Goal: Task Accomplishment & Management: Use online tool/utility

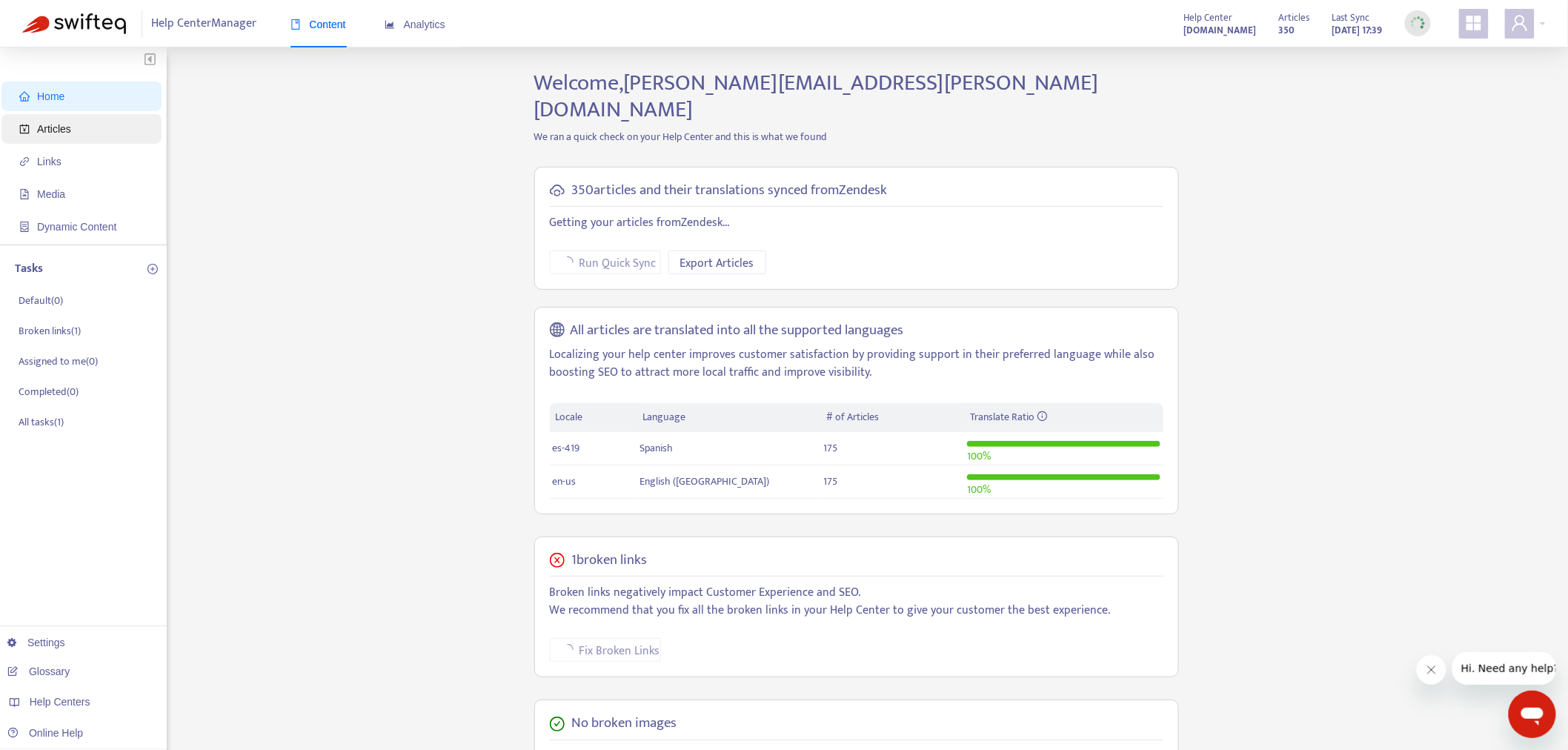
click at [104, 131] on span "Articles" at bounding box center [85, 129] width 131 height 29
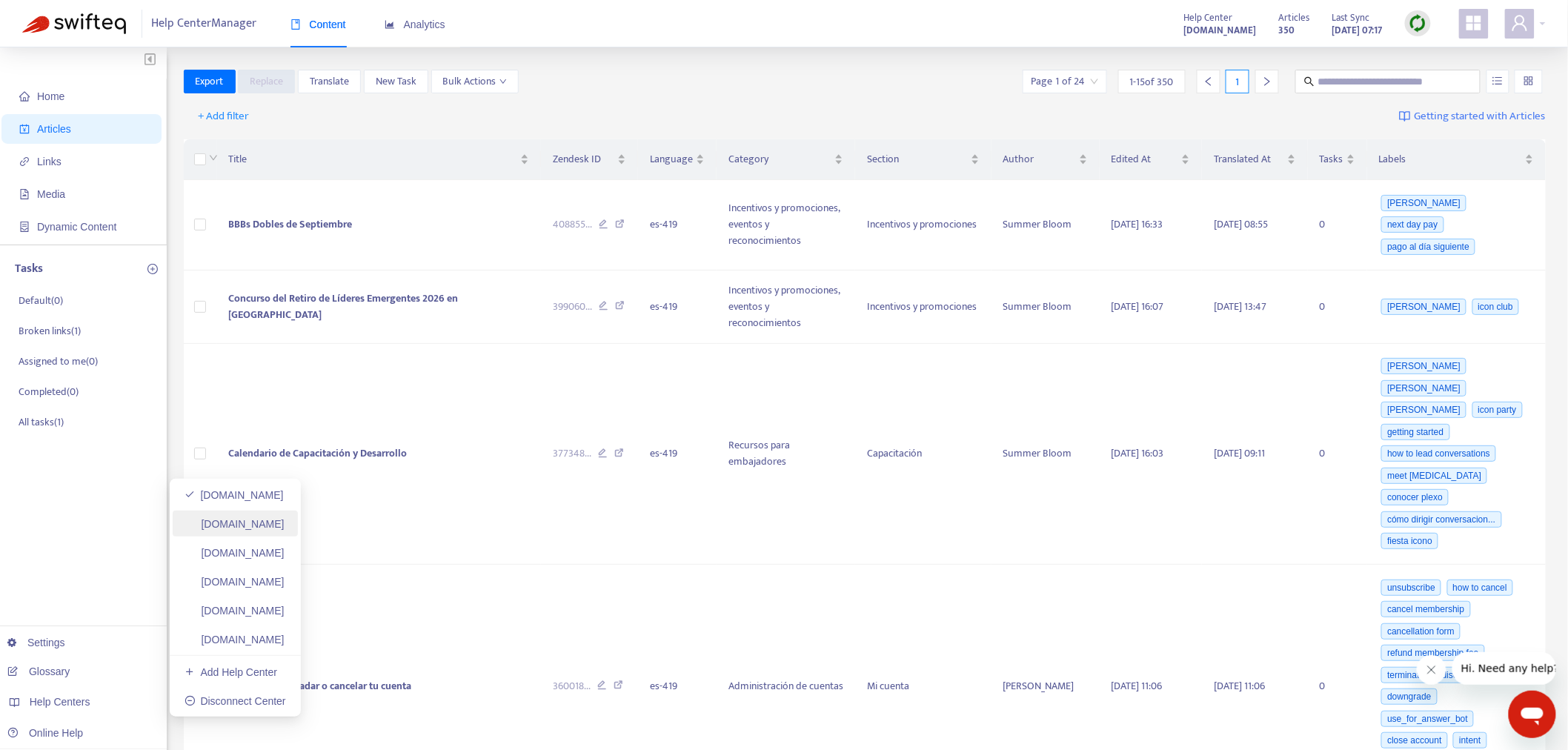
click at [285, 528] on link "[DOMAIN_NAME]" at bounding box center [234, 523] width 100 height 12
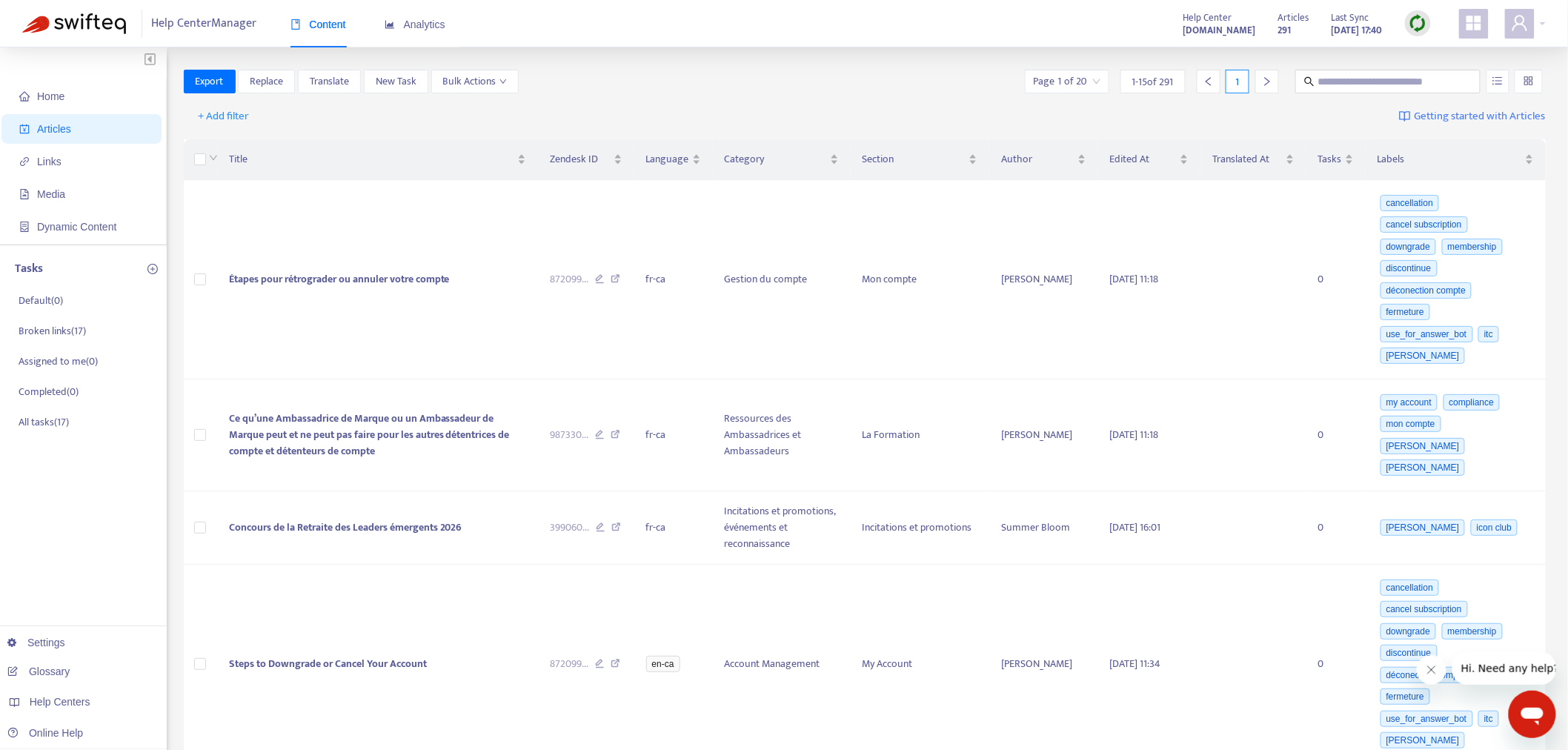
click at [1425, 26] on img at bounding box center [1418, 23] width 18 height 18
click at [1441, 82] on link "Full Sync" at bounding box center [1445, 77] width 53 height 17
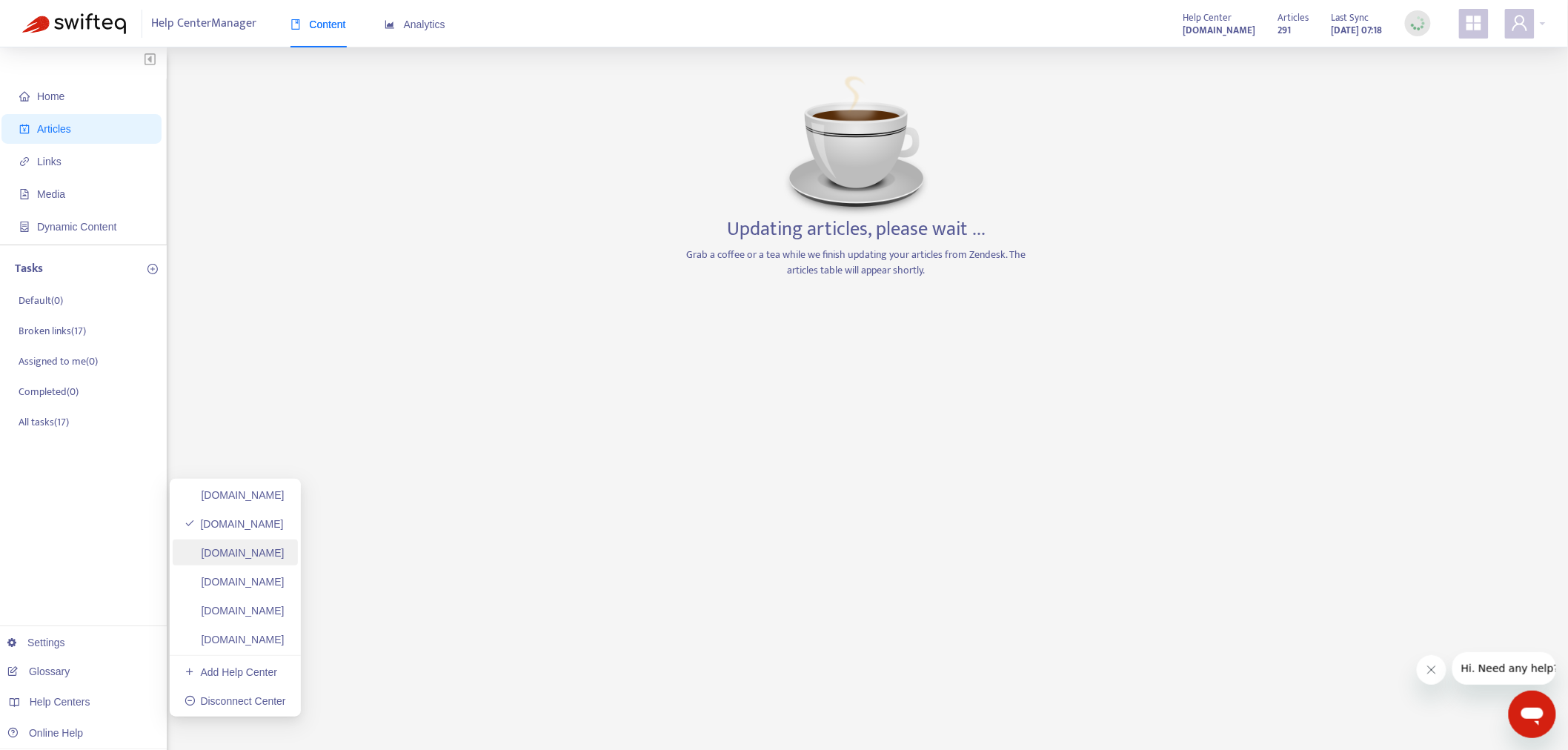
click at [285, 551] on link "[DOMAIN_NAME]" at bounding box center [234, 553] width 100 height 12
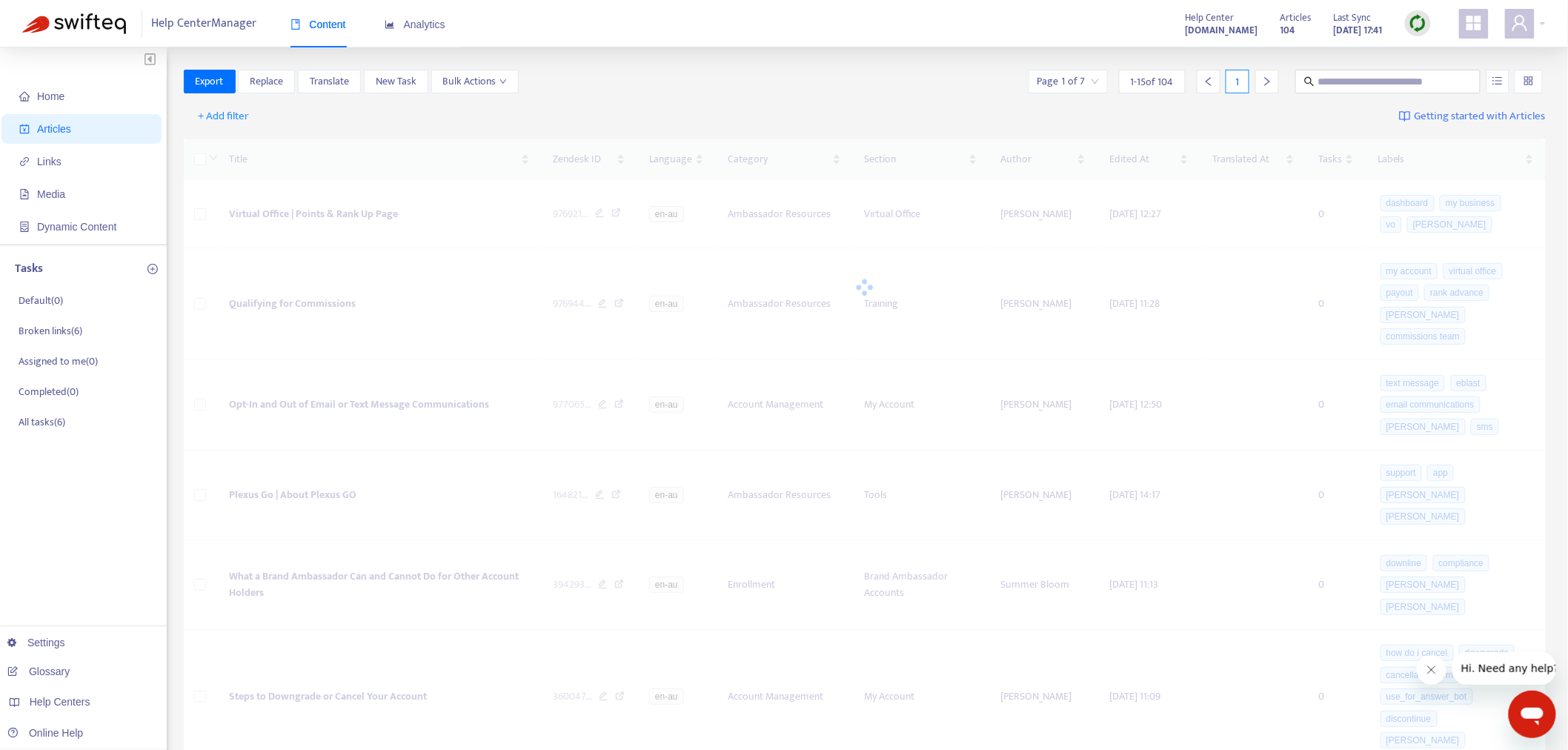
click at [1422, 25] on img at bounding box center [1418, 23] width 18 height 18
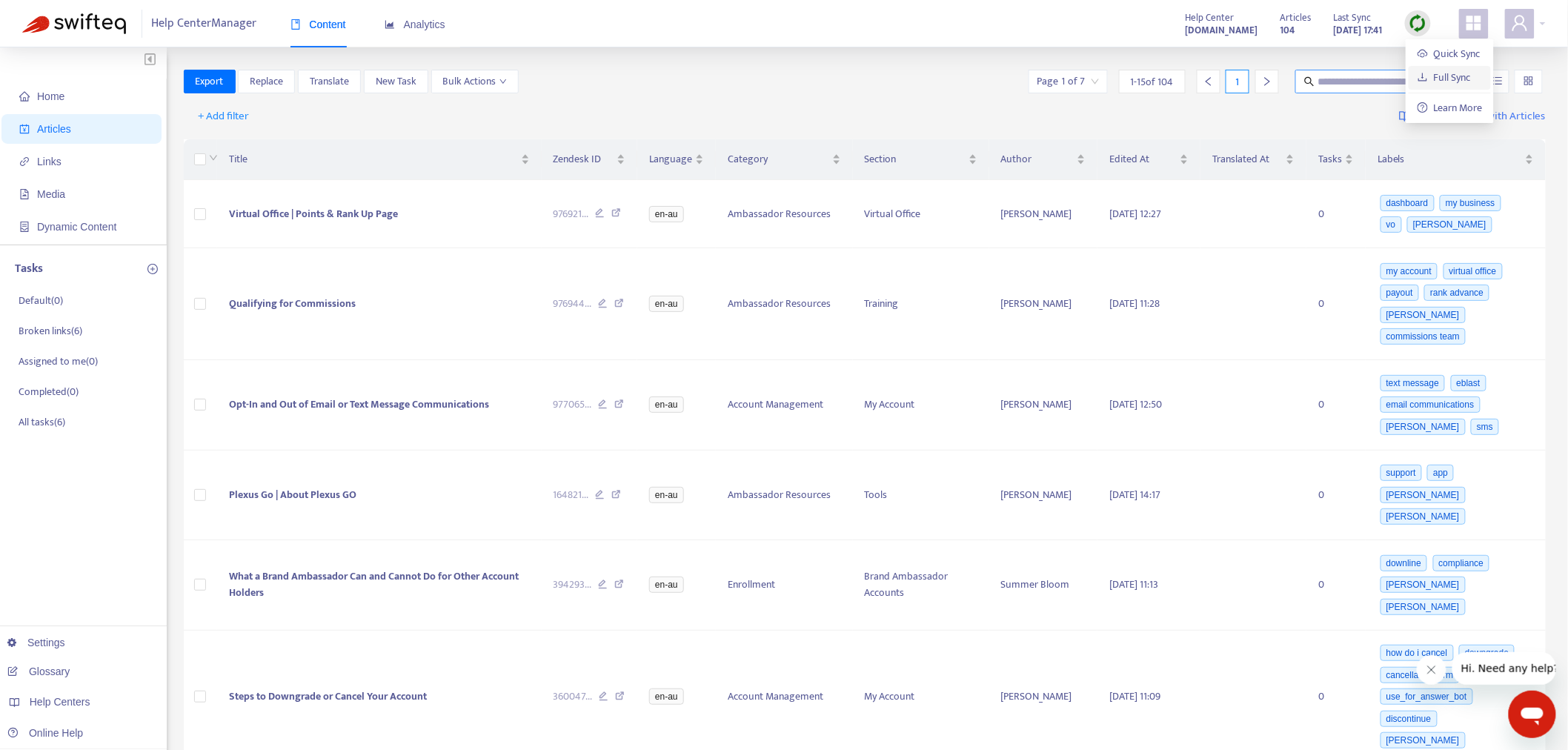
drag, startPoint x: 1452, startPoint y: 76, endPoint x: 1439, endPoint y: 91, distance: 19.8
click at [1456, 76] on link "Full Sync" at bounding box center [1445, 77] width 53 height 17
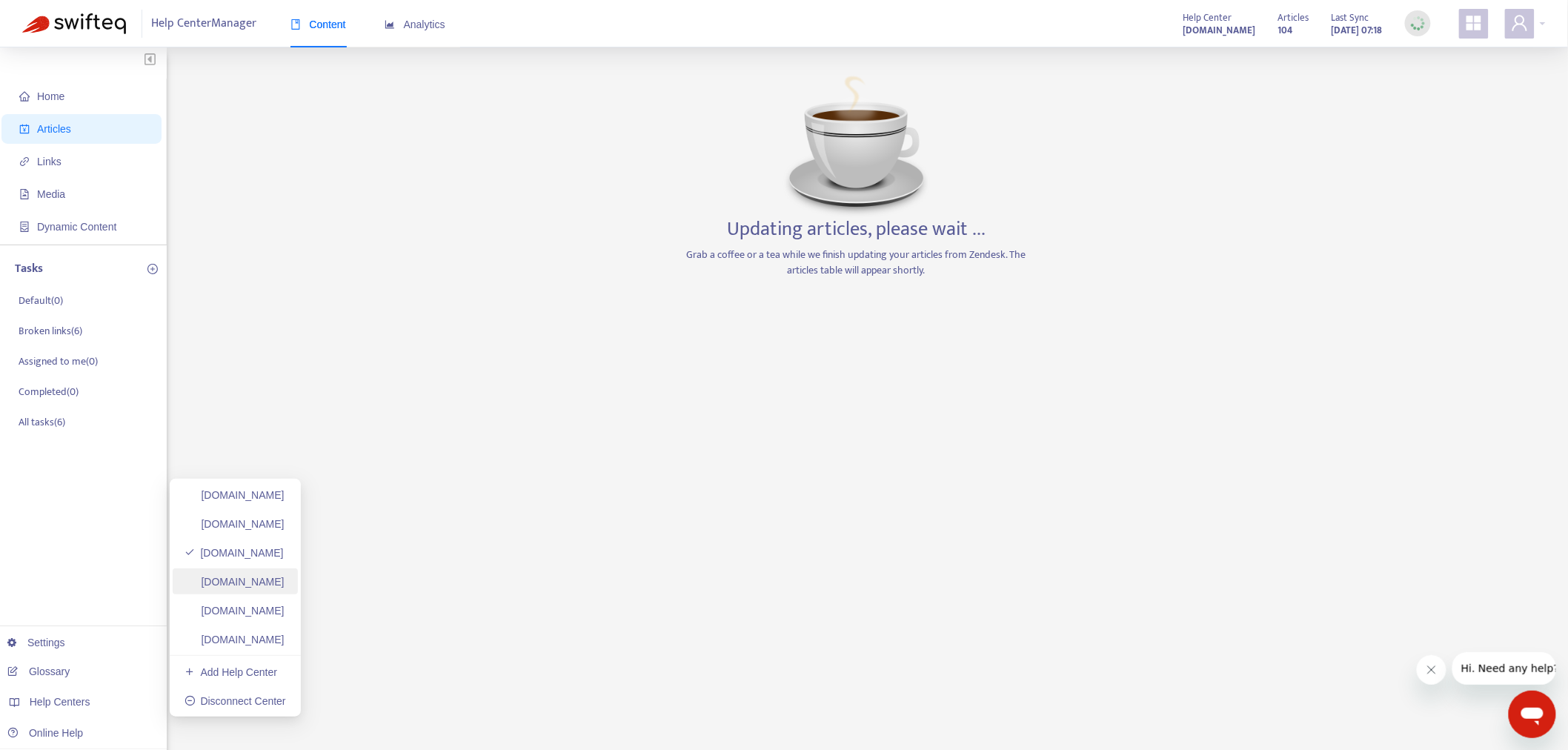
click at [285, 588] on link "[DOMAIN_NAME]" at bounding box center [234, 581] width 100 height 12
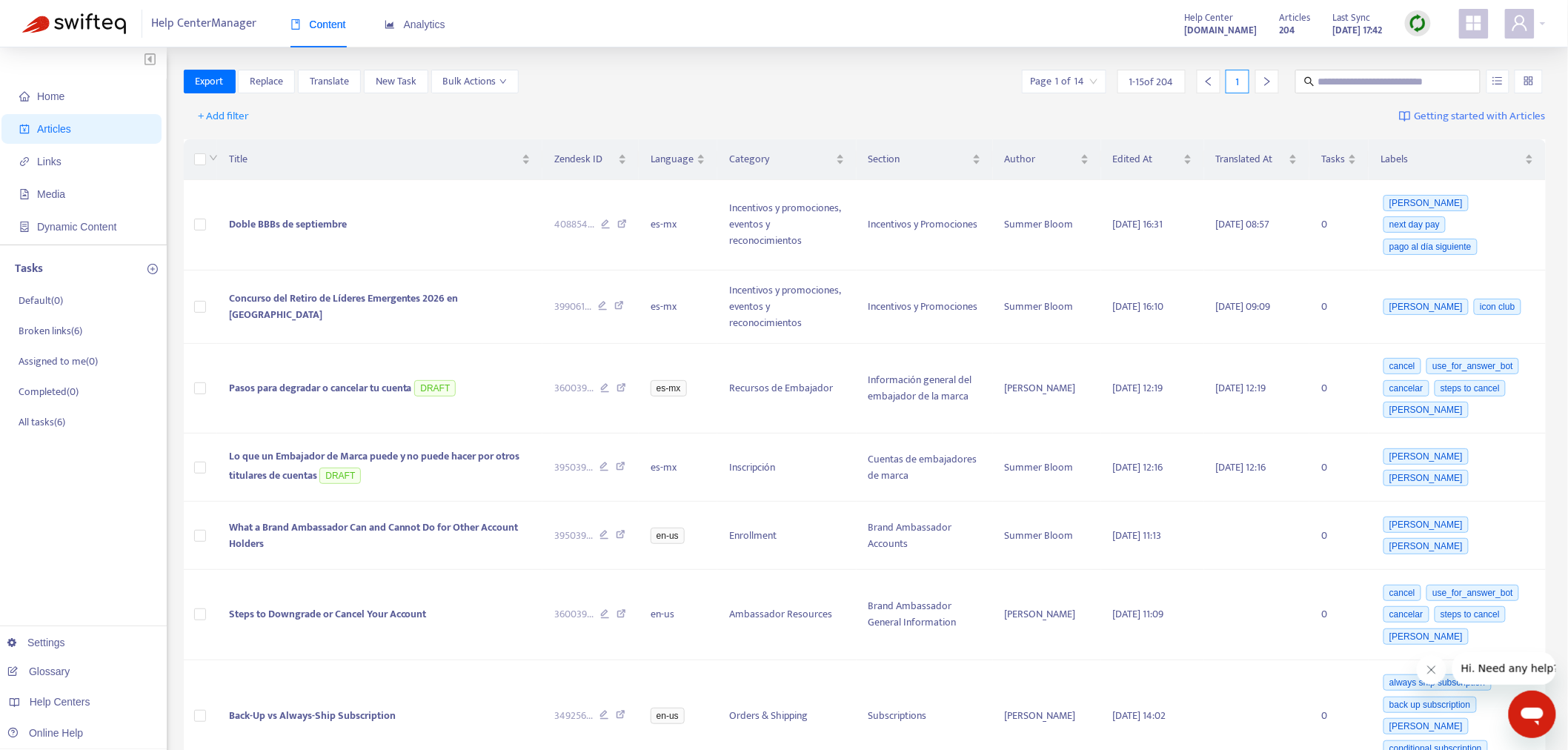
click at [1422, 22] on img at bounding box center [1418, 23] width 18 height 18
drag, startPoint x: 1456, startPoint y: 80, endPoint x: 1384, endPoint y: 117, distance: 81.0
click at [1456, 85] on link "Full Sync" at bounding box center [1445, 77] width 53 height 17
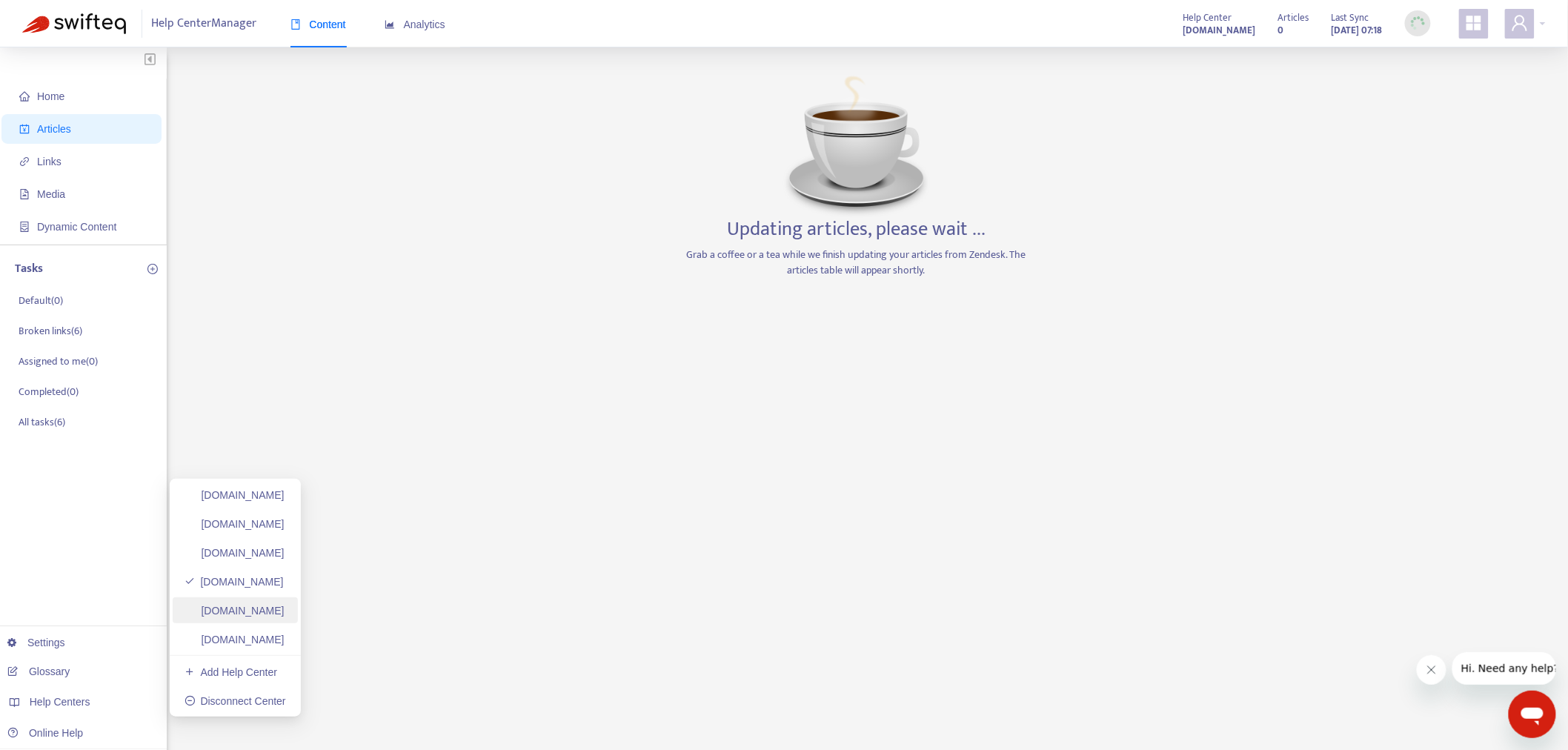
click at [285, 609] on link "[DOMAIN_NAME]" at bounding box center [234, 610] width 100 height 12
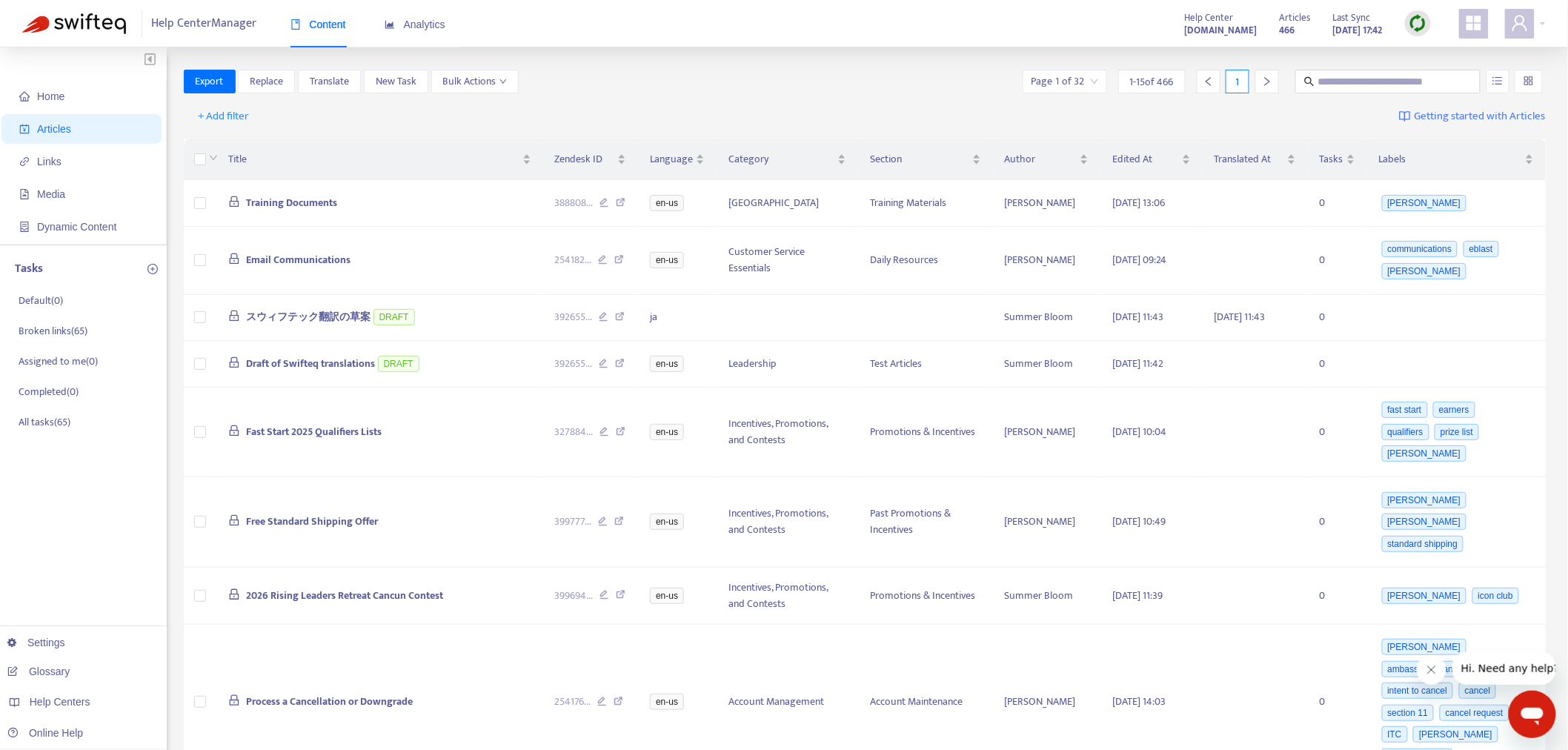
click at [1424, 25] on img at bounding box center [1418, 23] width 18 height 18
click at [1458, 74] on link "Full Sync" at bounding box center [1445, 77] width 53 height 17
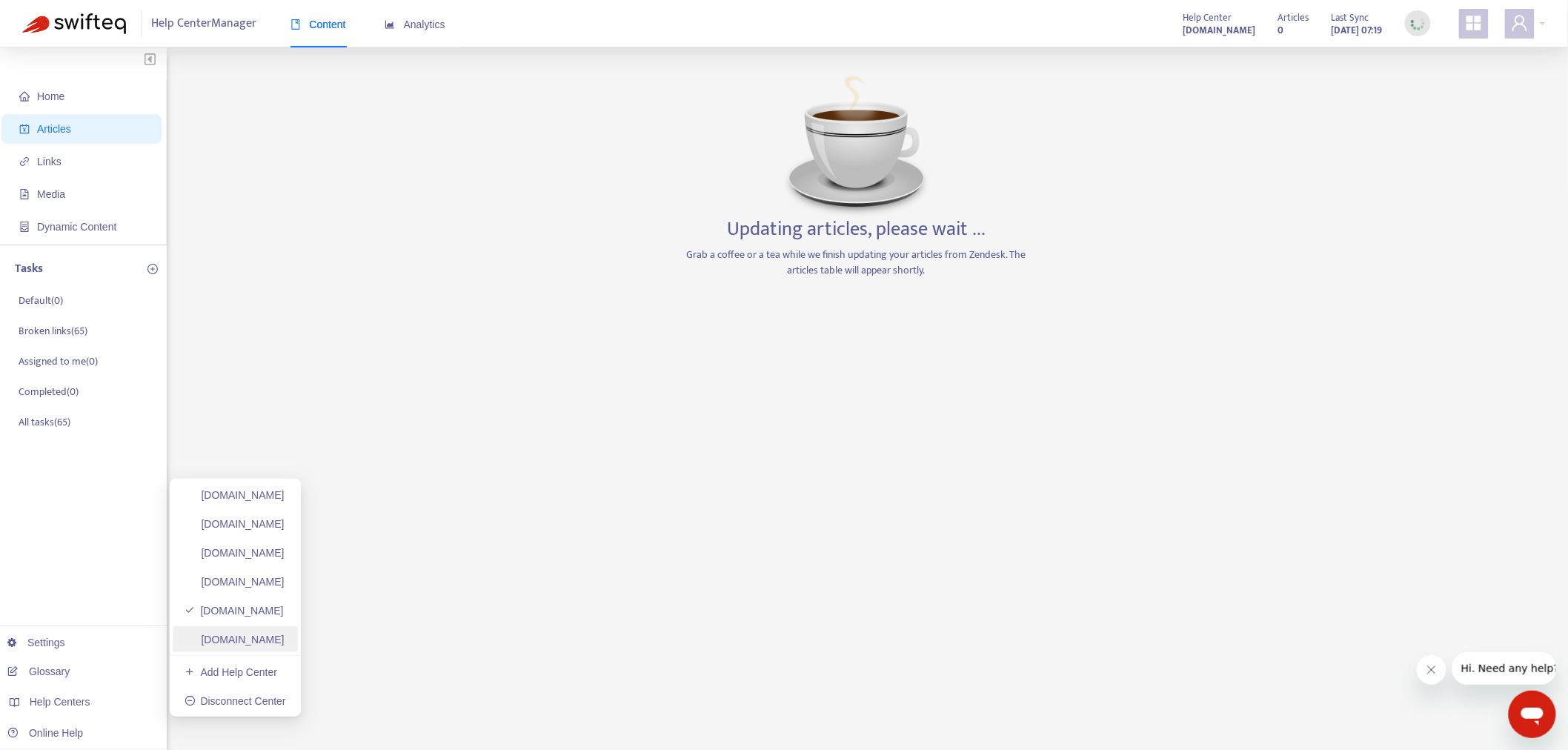
click at [255, 641] on link "[DOMAIN_NAME]" at bounding box center [234, 639] width 100 height 12
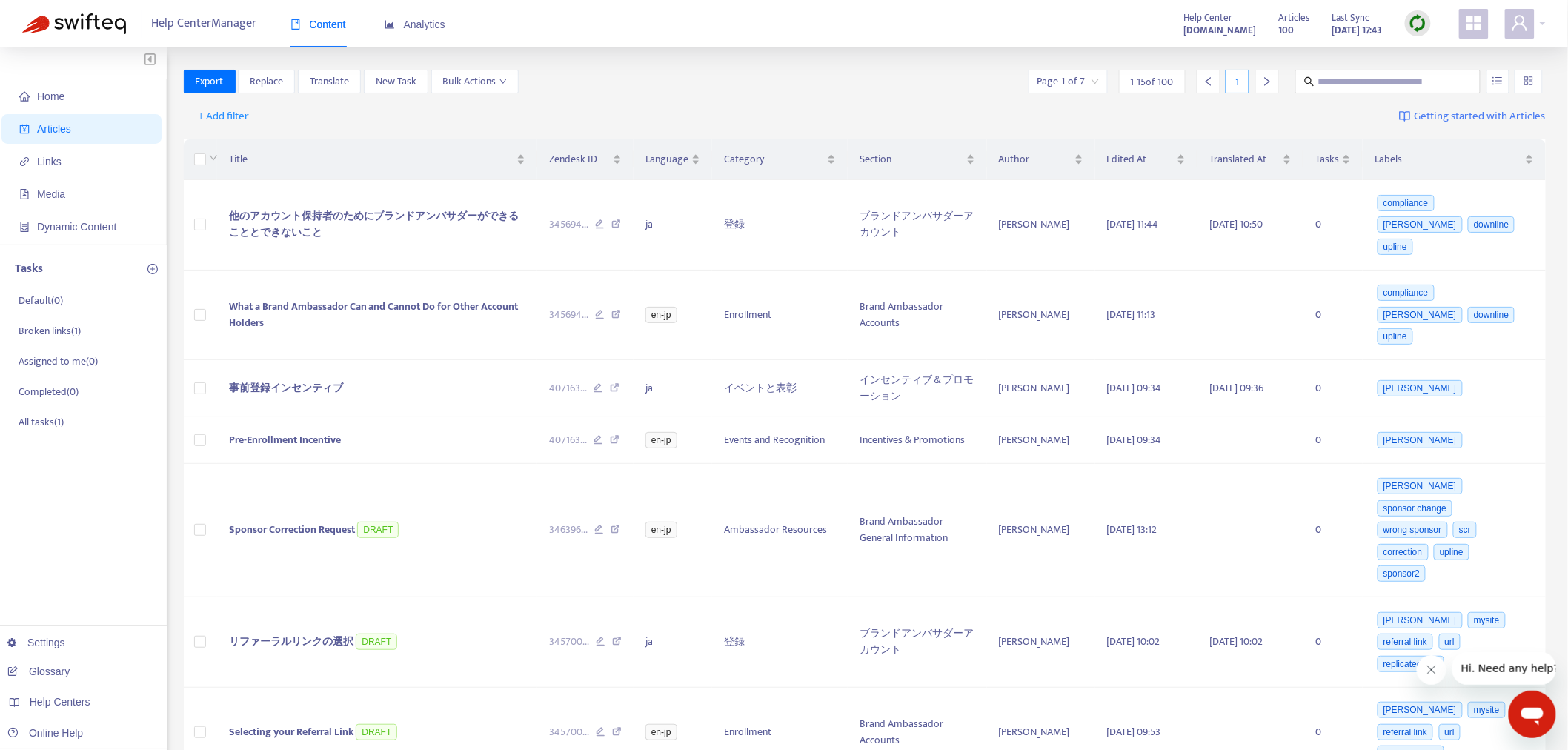
drag, startPoint x: 1425, startPoint y: 38, endPoint x: 1419, endPoint y: 32, distance: 8.5
click at [1422, 35] on div at bounding box center [1418, 24] width 26 height 29
click at [1418, 23] on img at bounding box center [1418, 23] width 18 height 18
click at [1465, 76] on link "Full Sync" at bounding box center [1445, 77] width 53 height 17
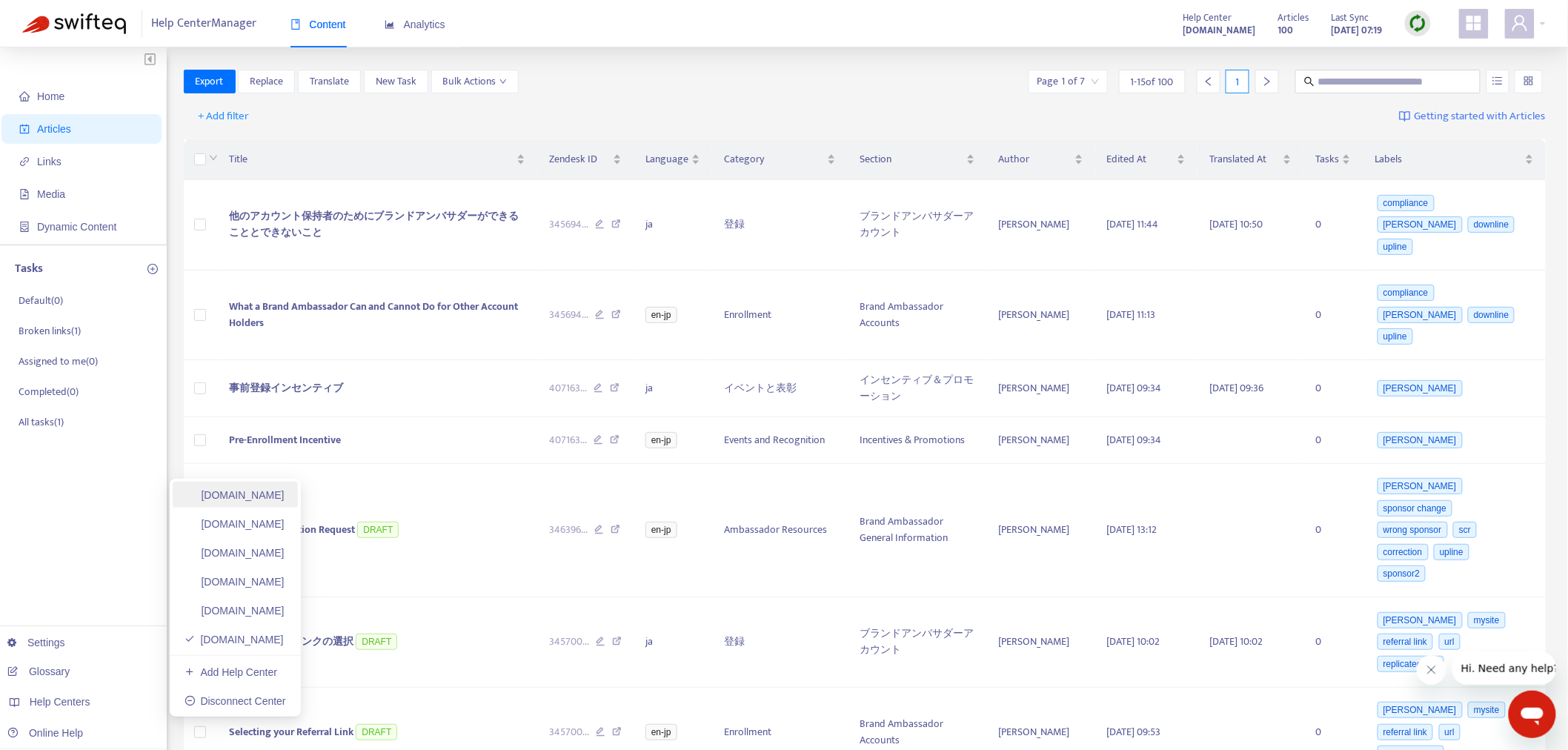
click at [272, 490] on link "[DOMAIN_NAME]" at bounding box center [234, 495] width 100 height 12
